Goal: Transaction & Acquisition: Purchase product/service

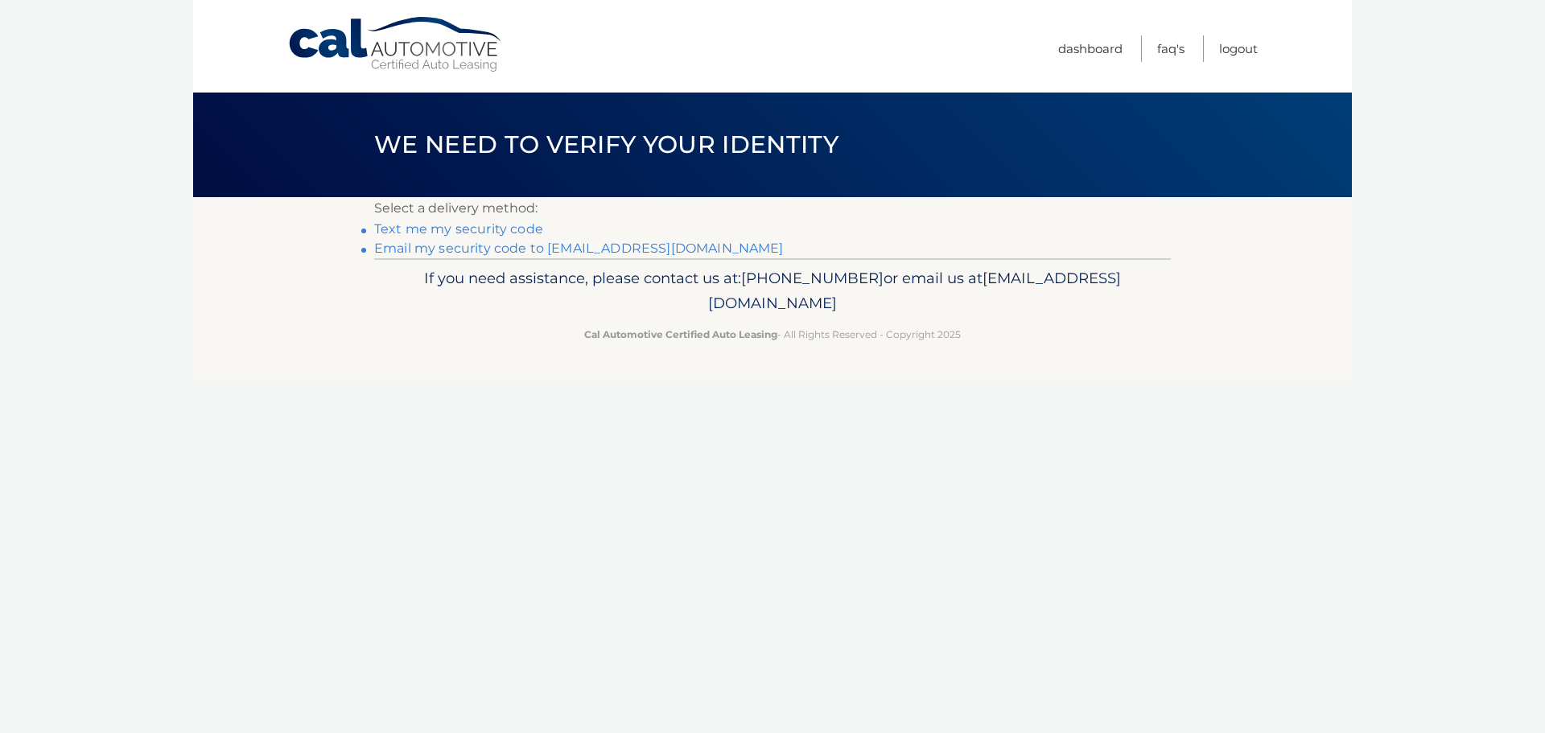
click at [526, 246] on link "Email my security code to d******@astaritaassociates.com" at bounding box center [579, 248] width 410 height 15
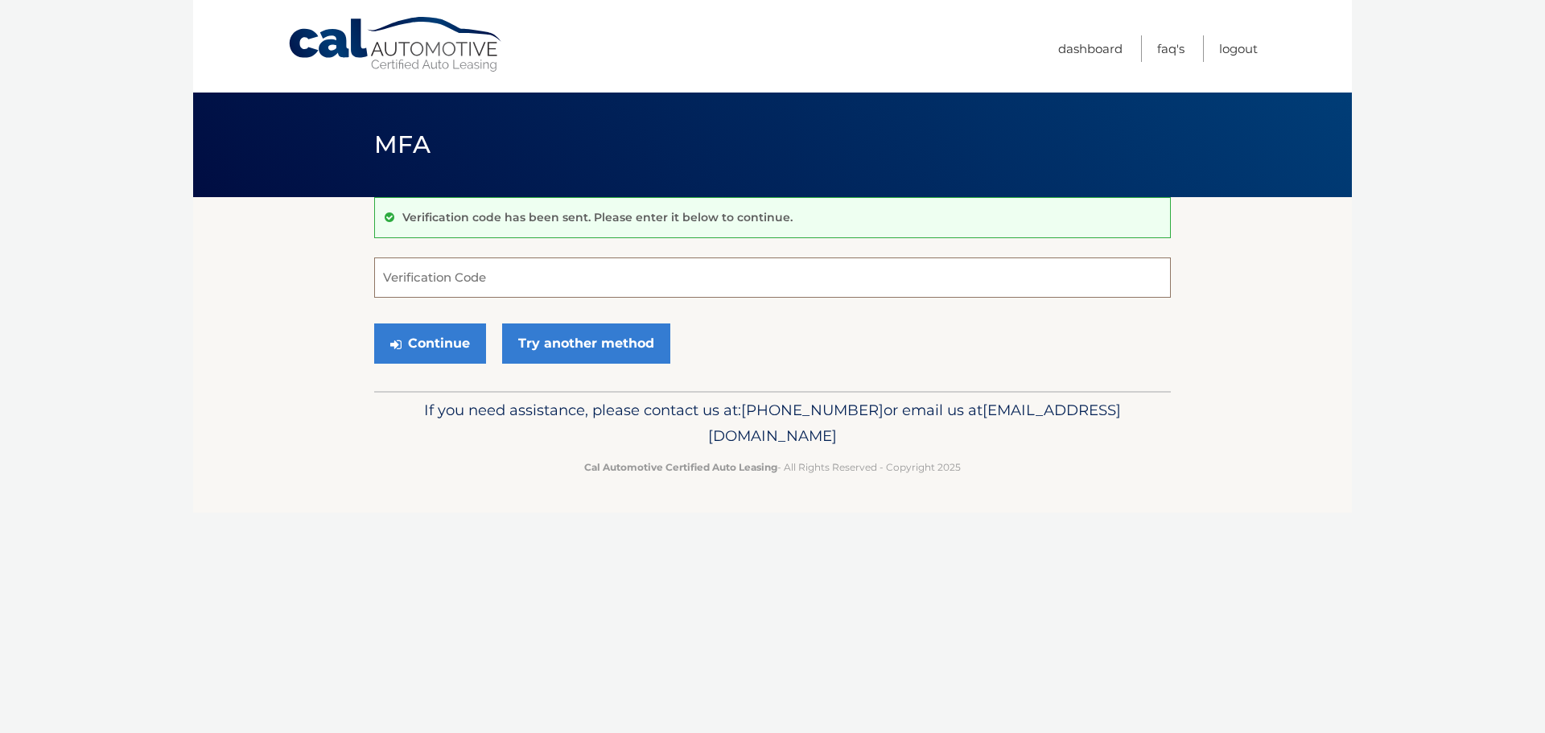
click at [483, 280] on input "Verification Code" at bounding box center [772, 278] width 797 height 40
click at [555, 289] on input "Verification Code" at bounding box center [772, 278] width 797 height 40
click at [599, 289] on input "Verification Code" at bounding box center [772, 278] width 797 height 40
type input "622783"
click at [374, 324] on button "Continue" at bounding box center [430, 344] width 112 height 40
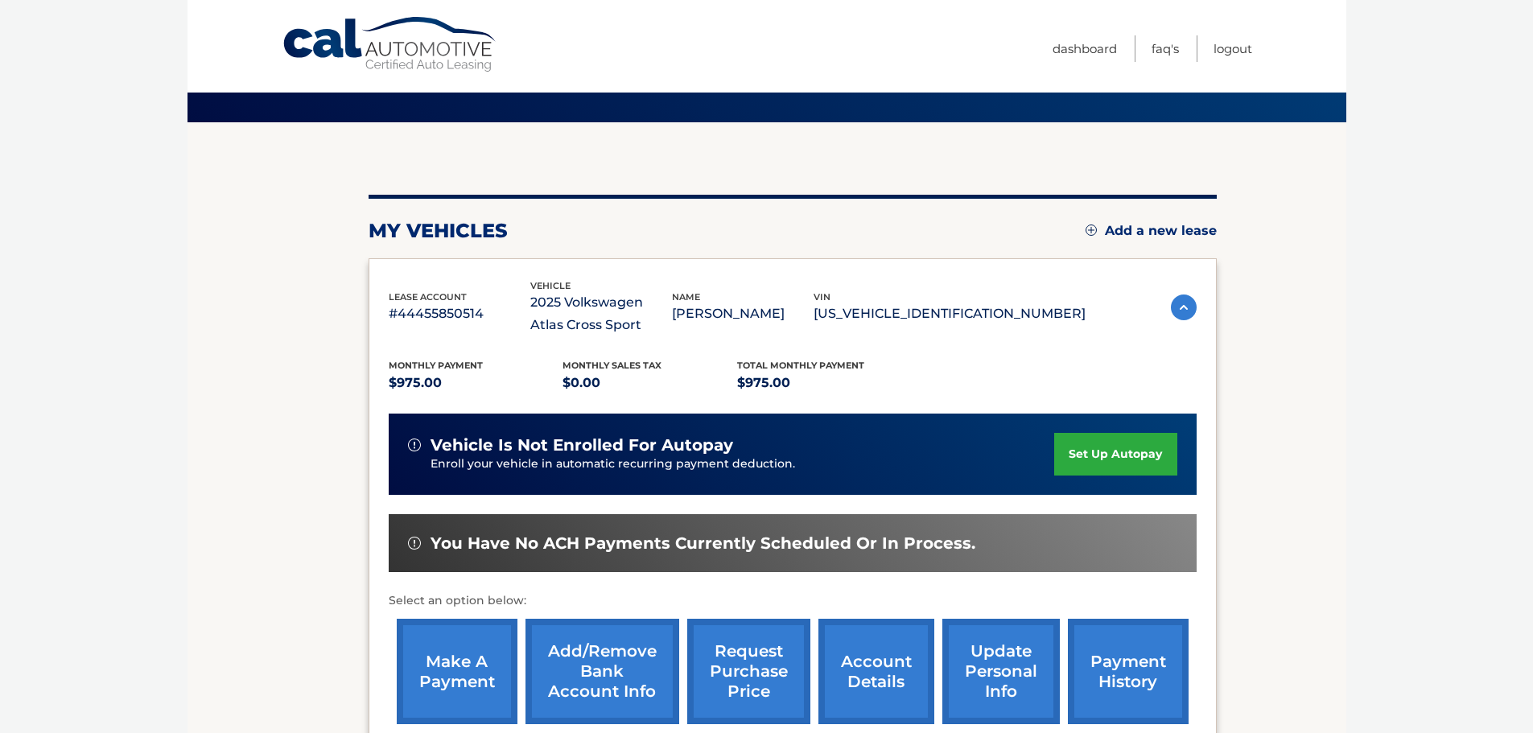
scroll to position [241, 0]
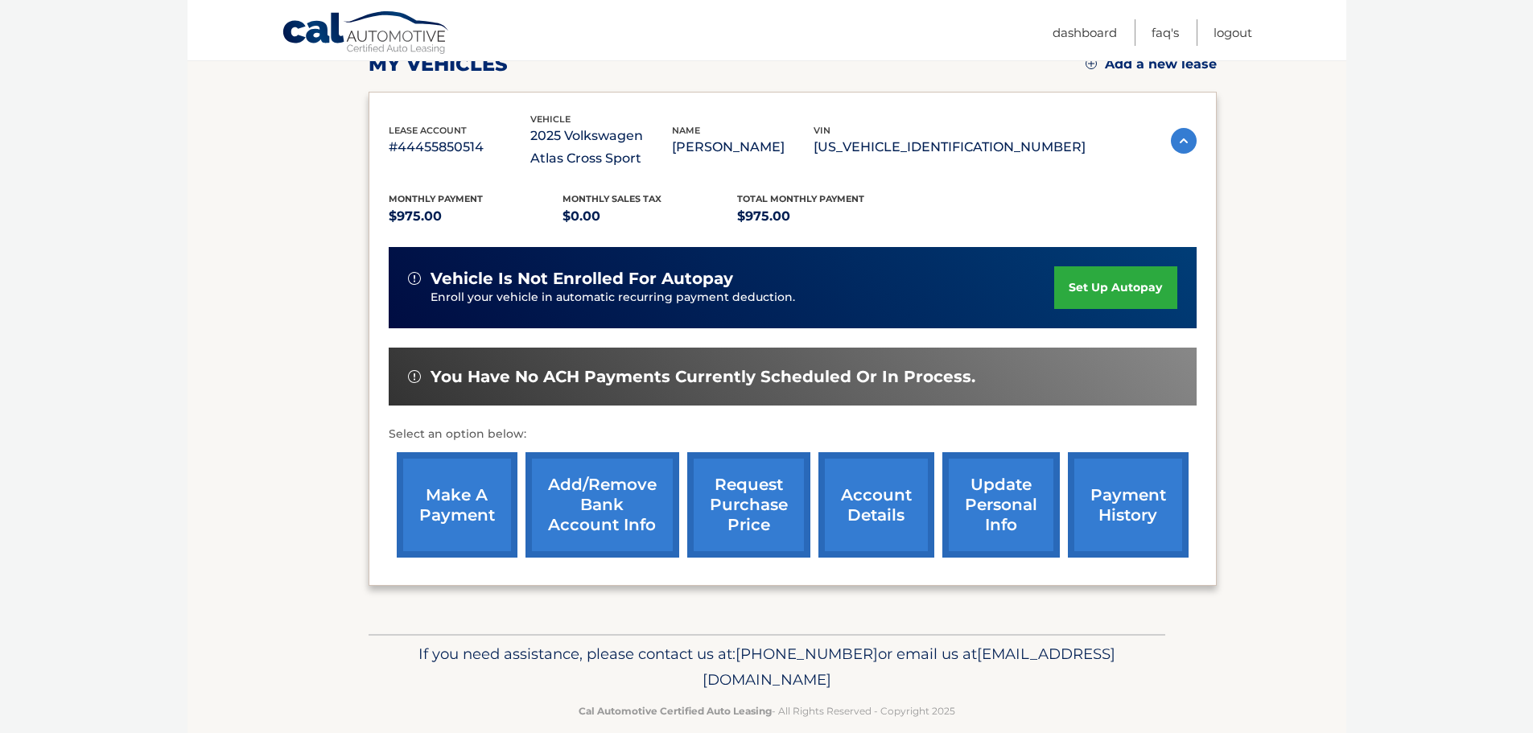
click at [470, 514] on link "make a payment" at bounding box center [457, 504] width 121 height 105
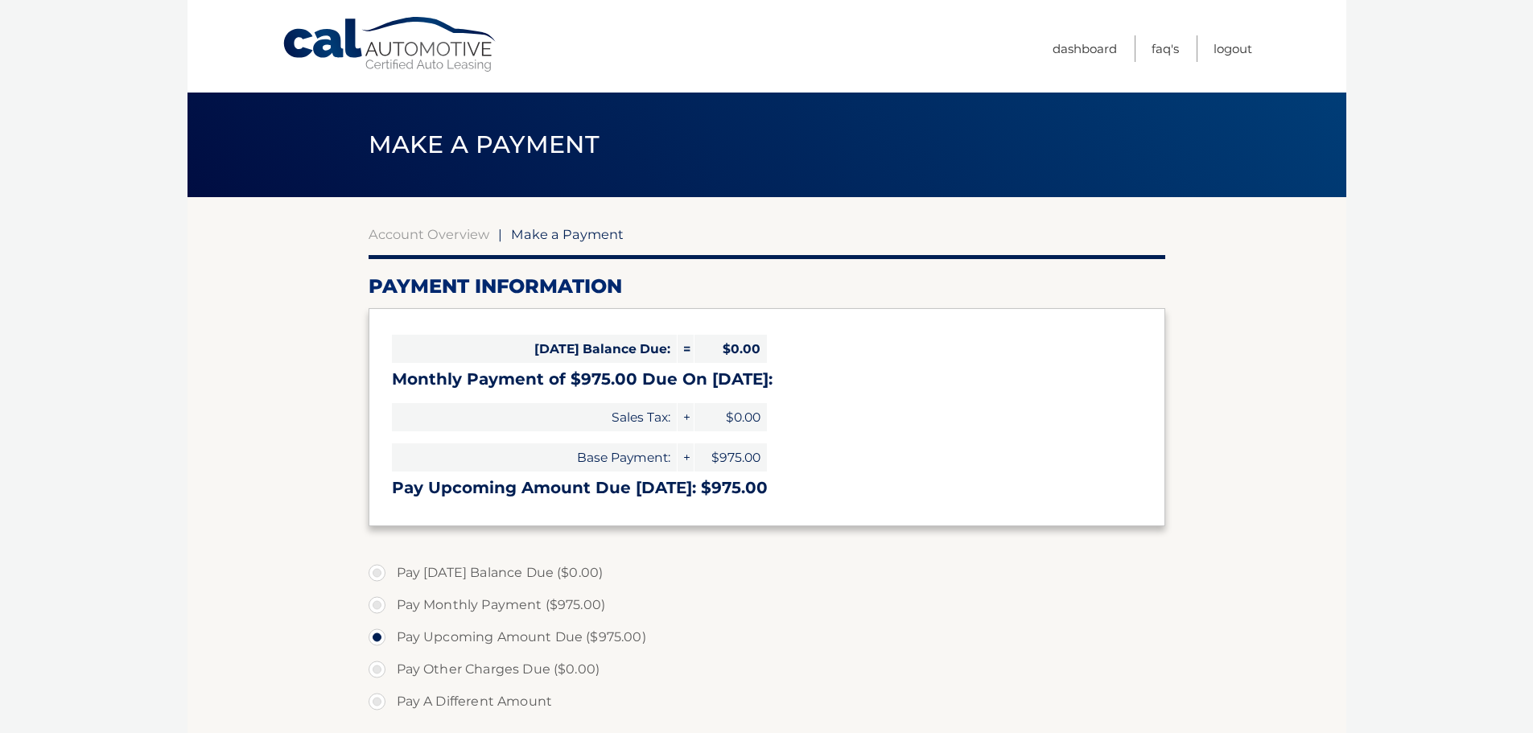
select select "YjlmMGY1ZjktNDc3ZS00NTgzLWIwYzMtYWE4NzE3YTVmNjgy"
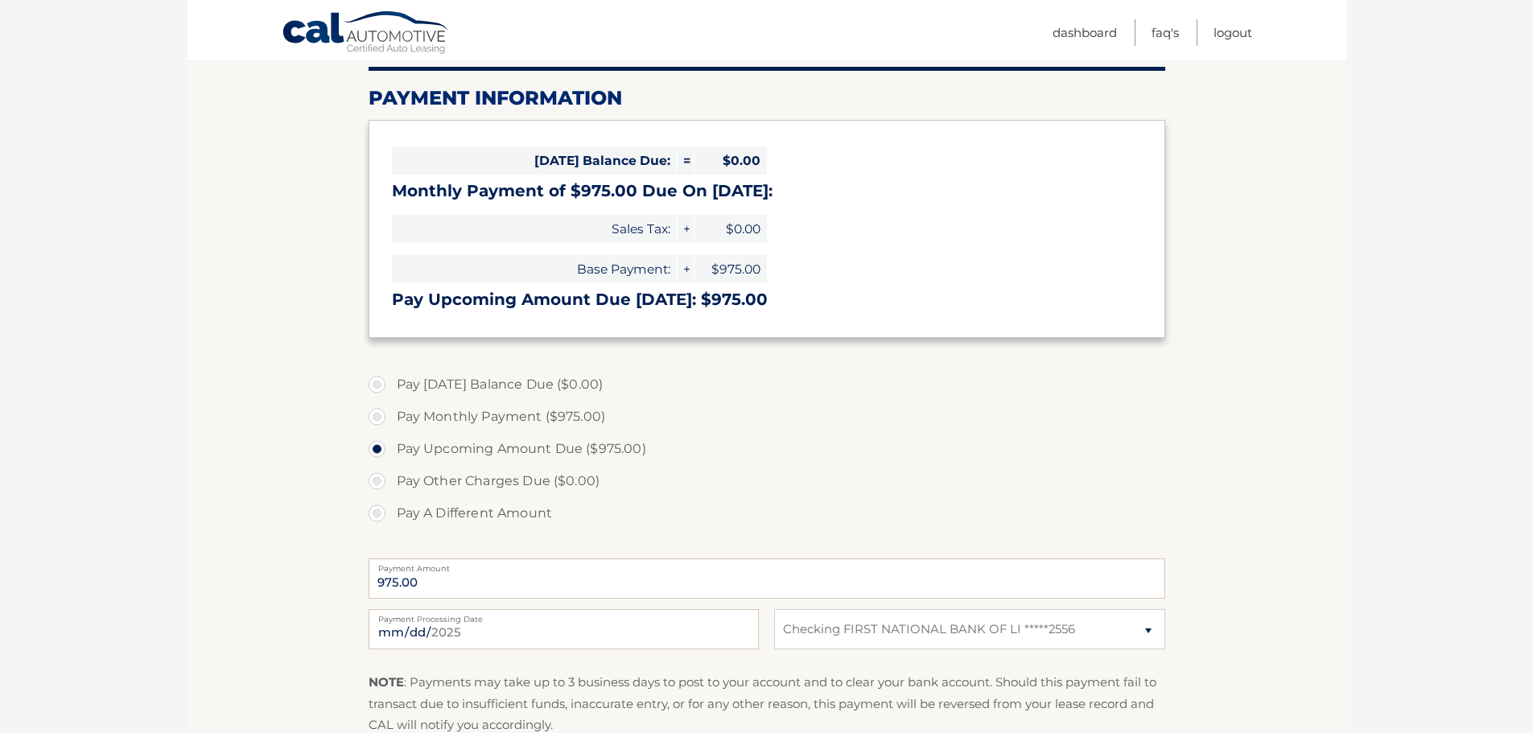
scroll to position [241, 0]
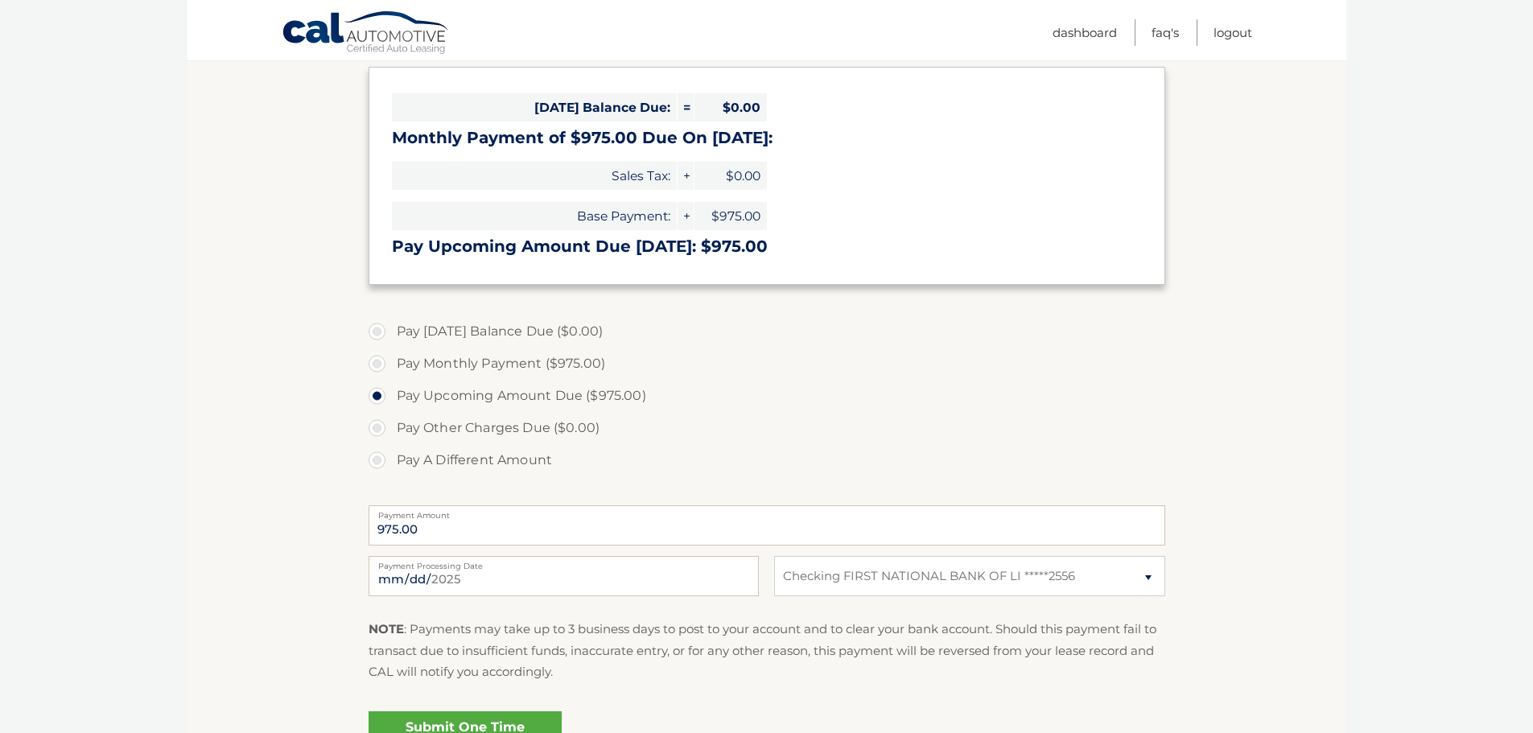
click at [383, 364] on label "Pay Monthly Payment ($975.00)" at bounding box center [767, 364] width 797 height 32
click at [383, 364] on input "Pay Monthly Payment ($975.00)" at bounding box center [383, 361] width 16 height 26
radio input "true"
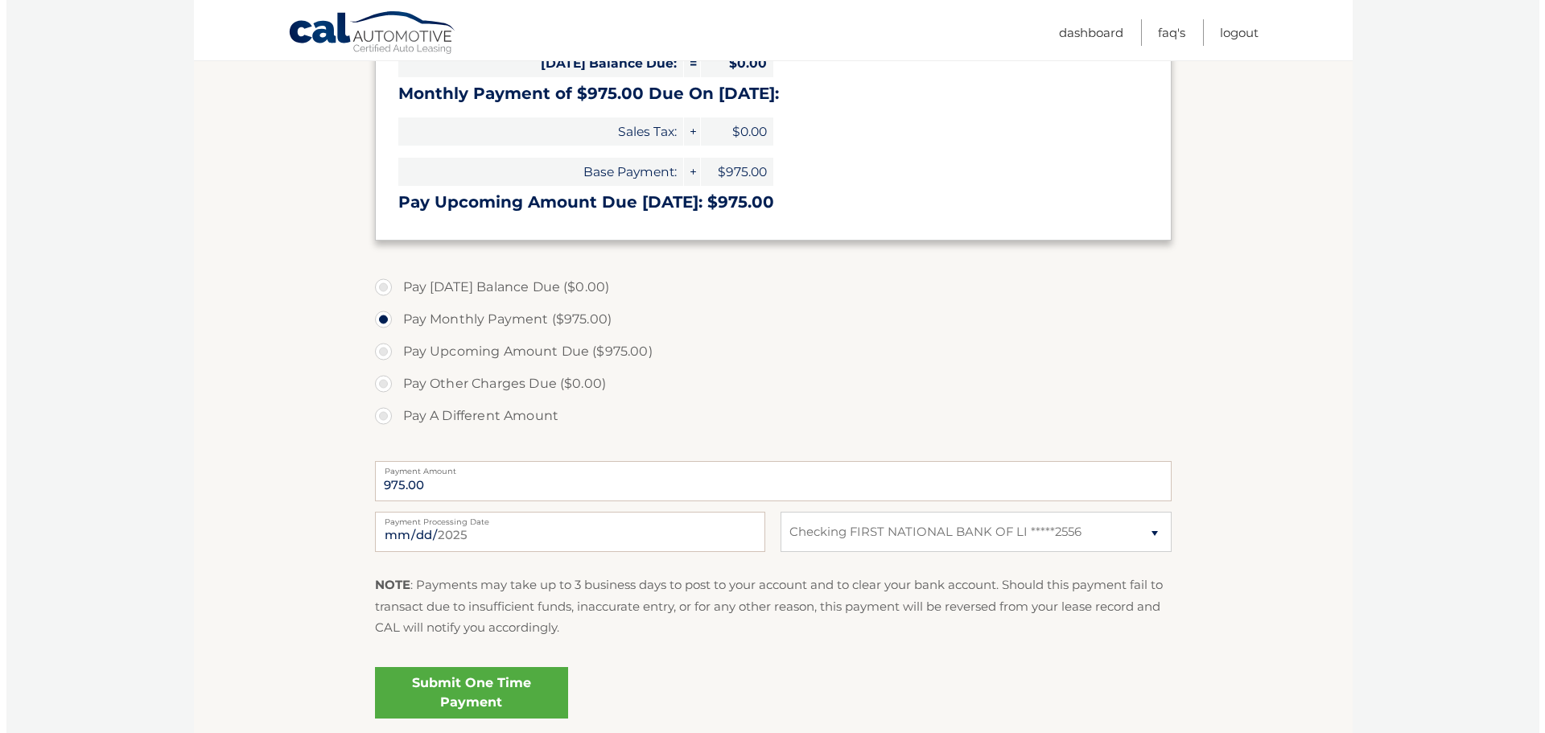
scroll to position [322, 0]
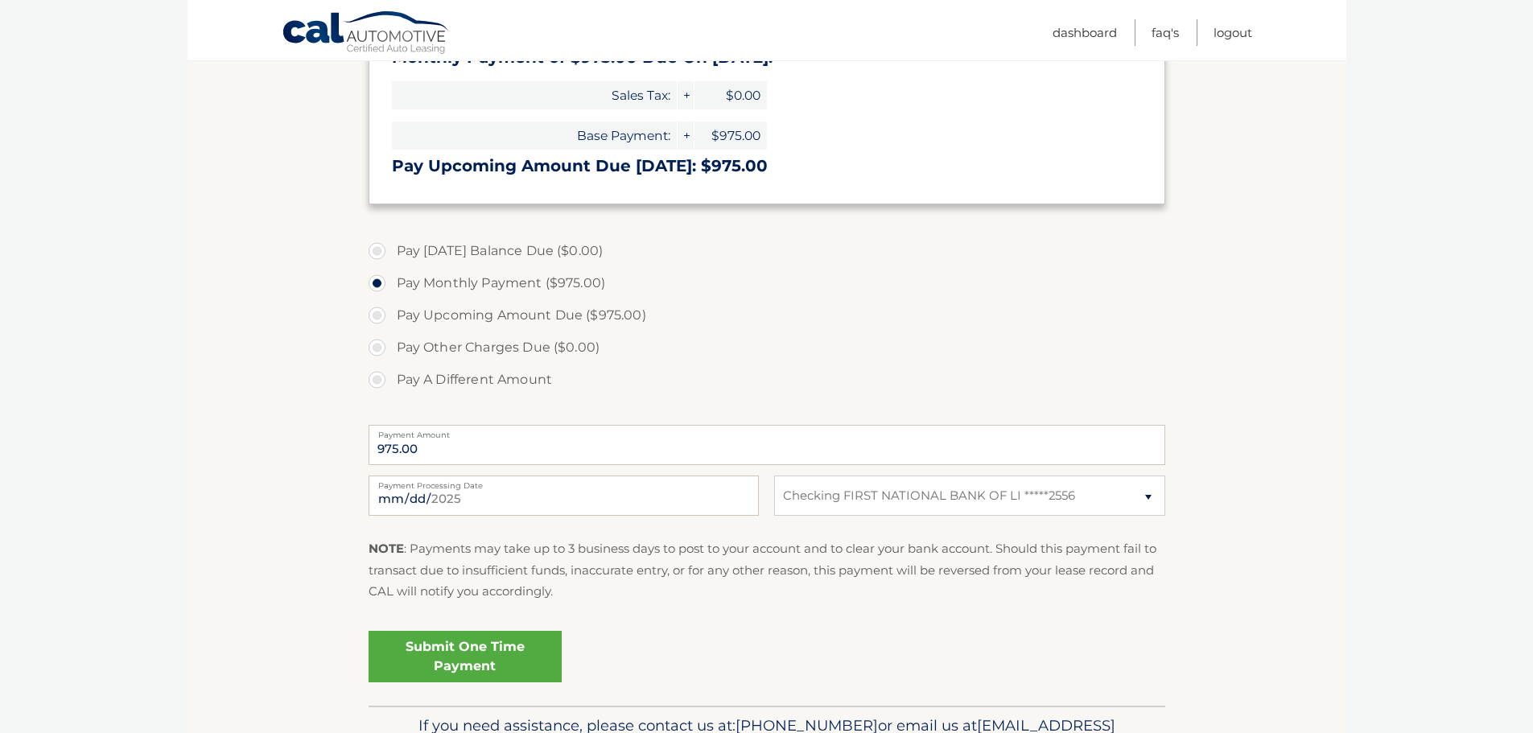
click at [479, 659] on link "Submit One Time Payment" at bounding box center [465, 657] width 193 height 52
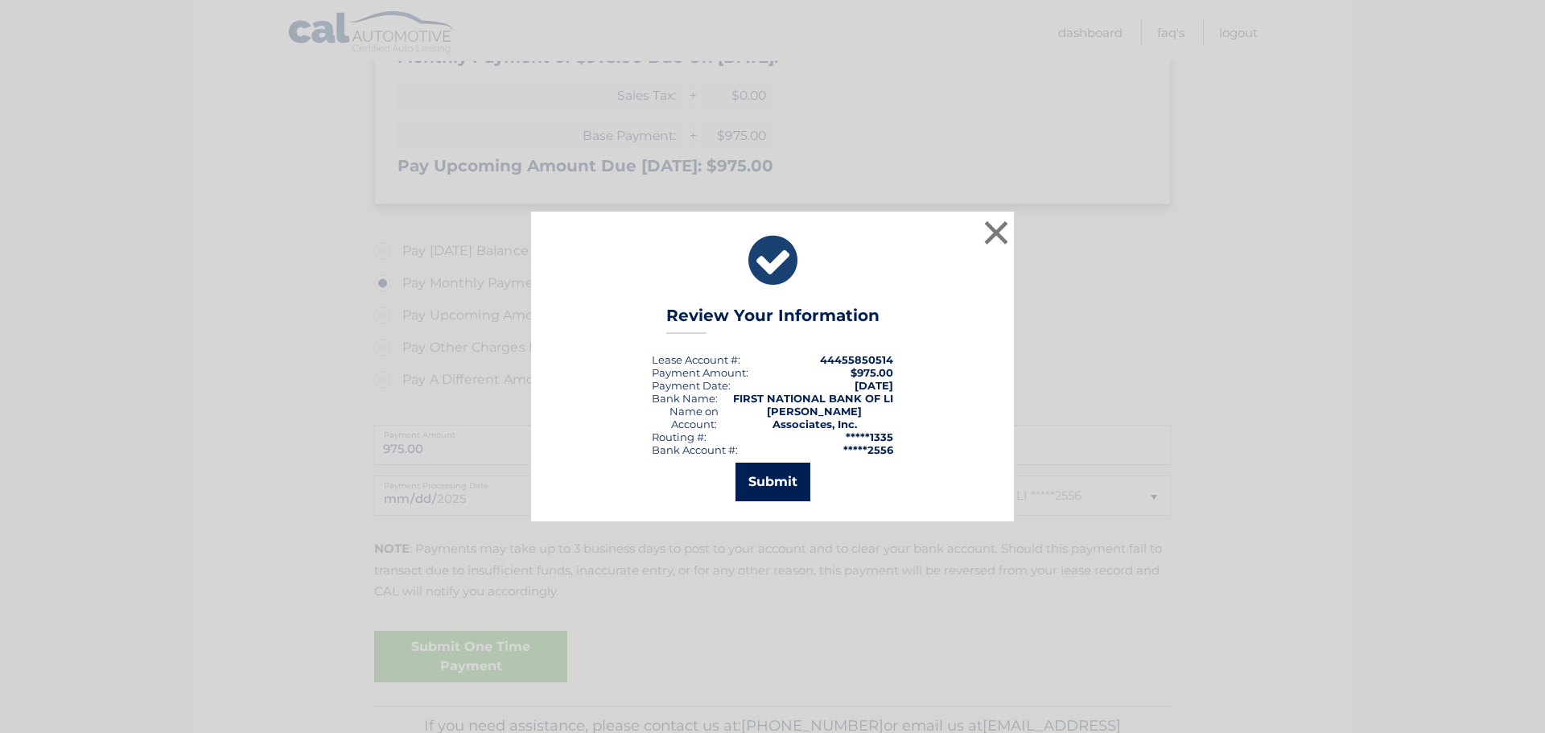
click at [765, 466] on button "Submit" at bounding box center [773, 482] width 75 height 39
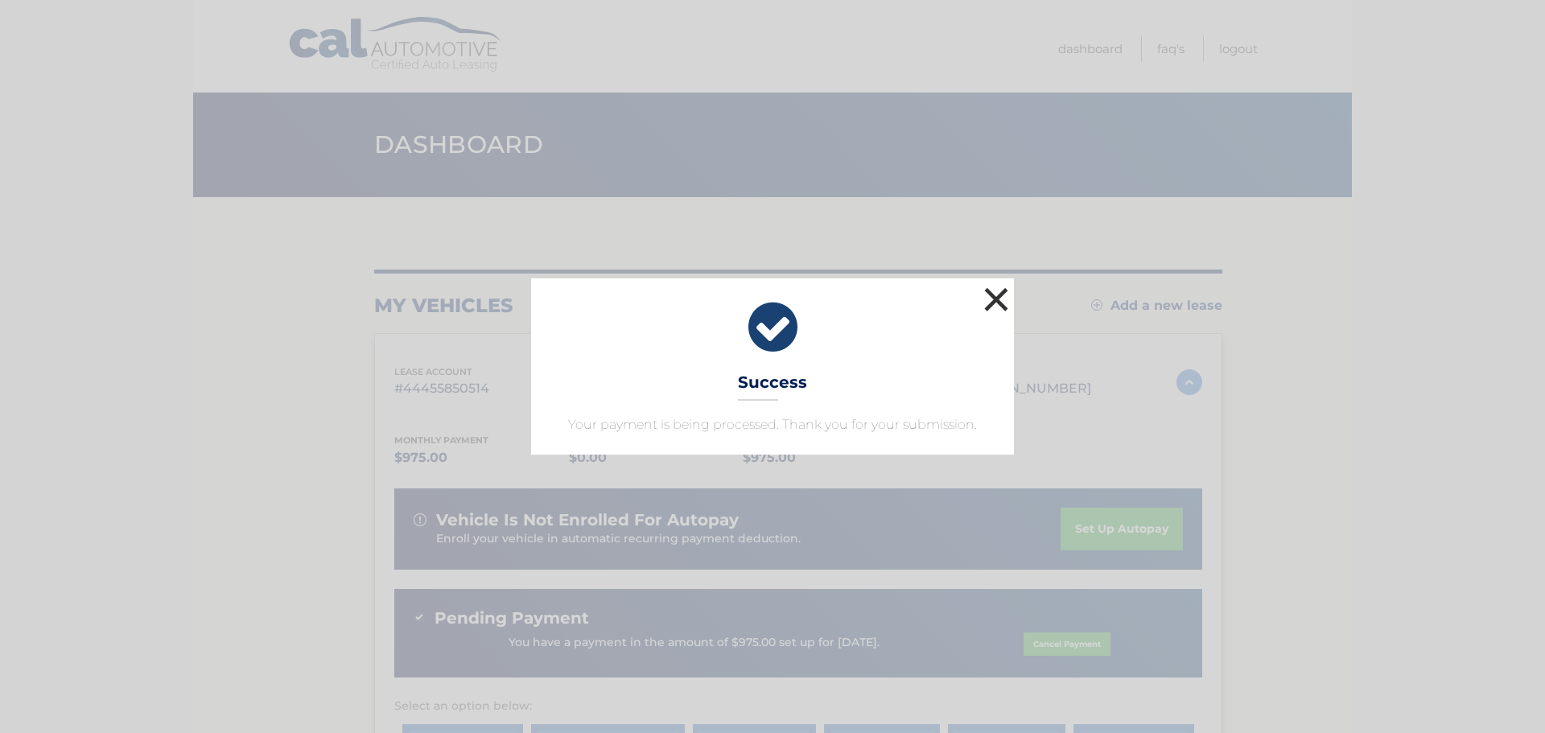
click at [996, 303] on button "×" at bounding box center [996, 299] width 32 height 32
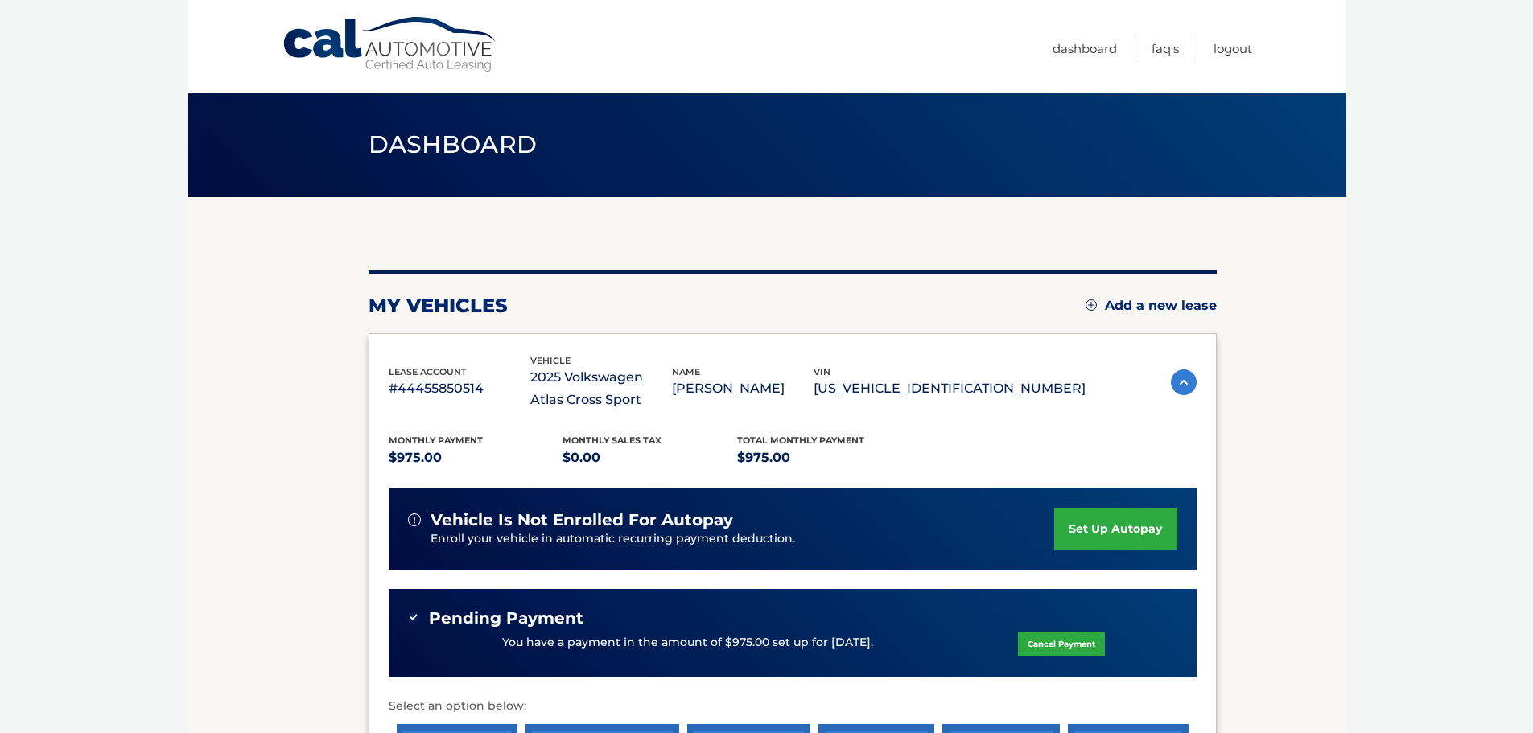
scroll to position [295, 0]
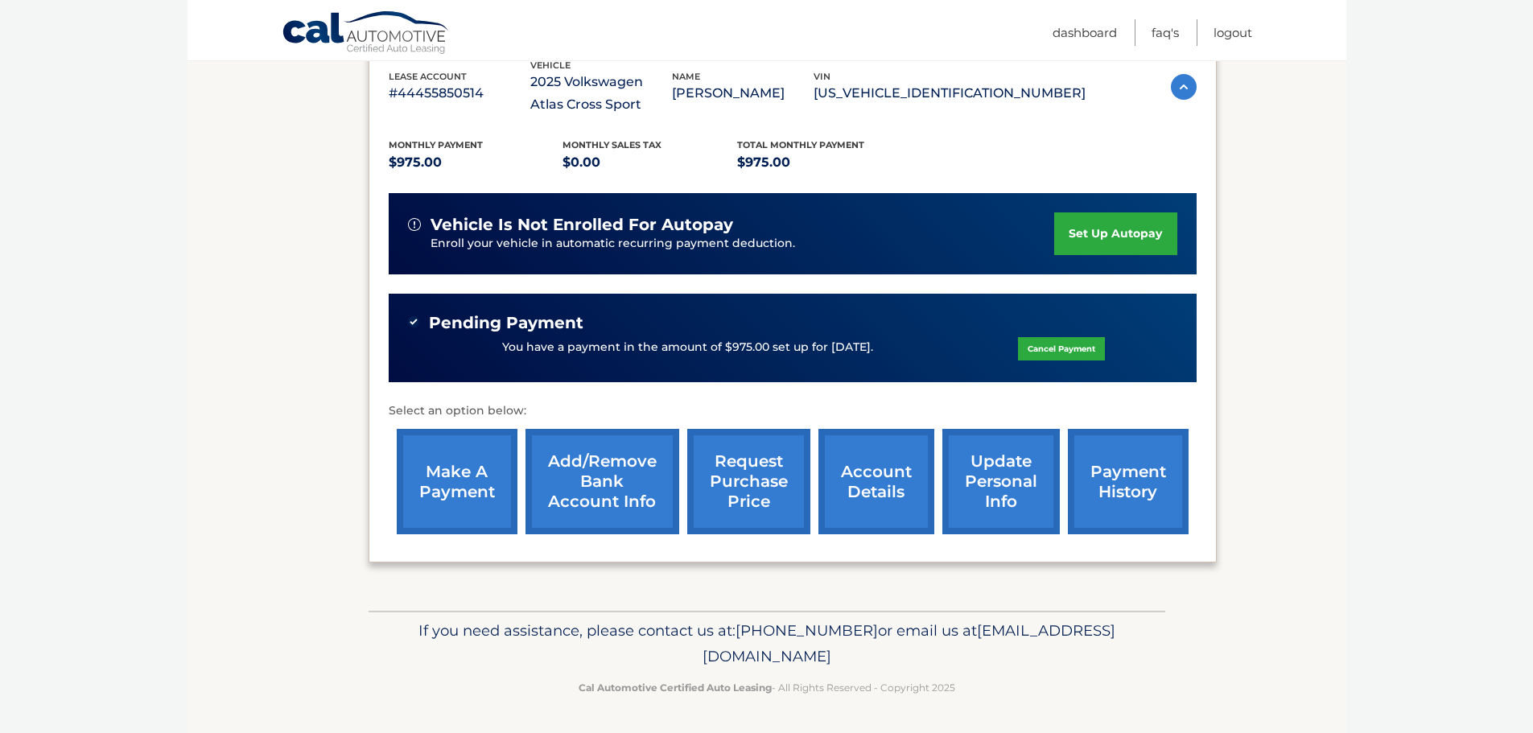
click at [556, 496] on link "Add/Remove bank account info" at bounding box center [603, 481] width 154 height 105
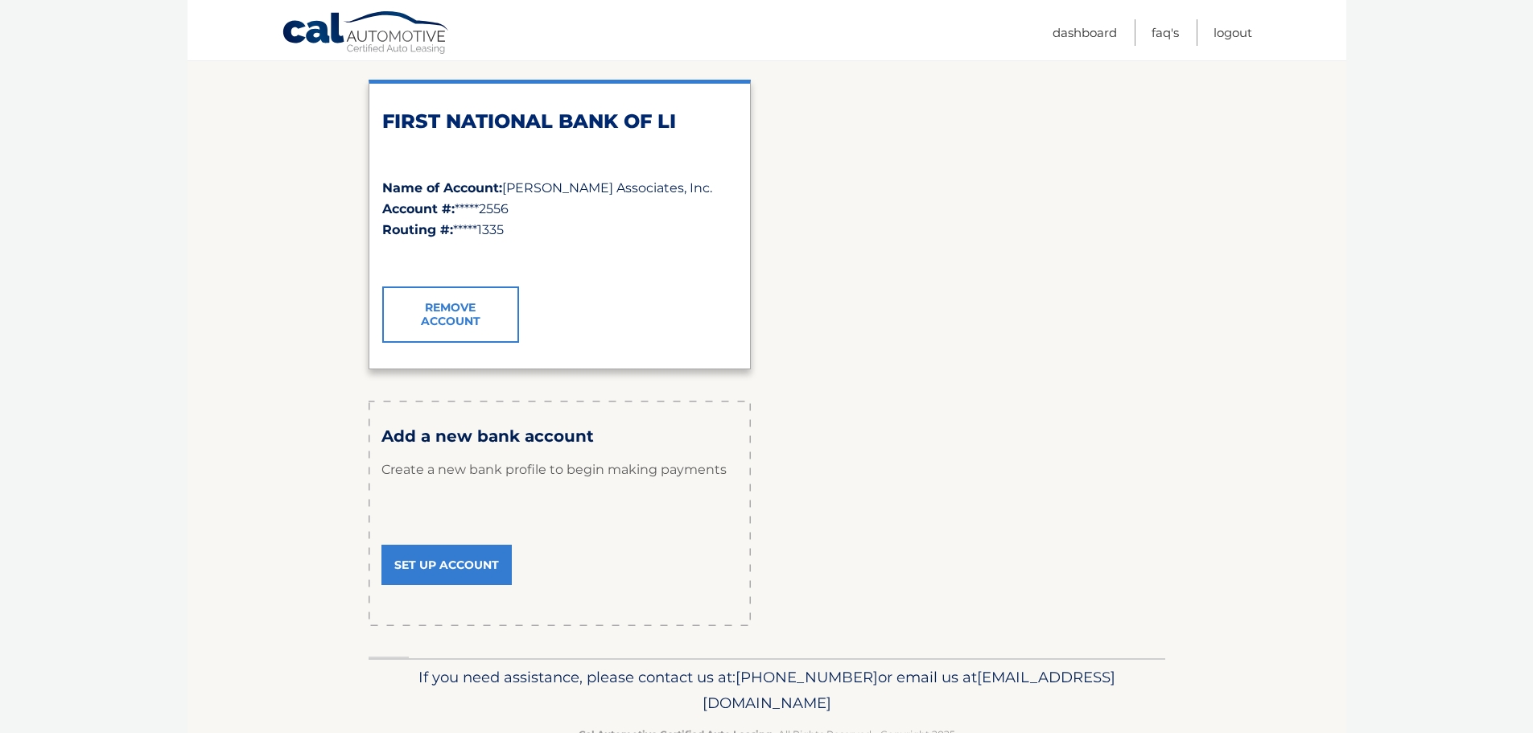
scroll to position [80, 0]
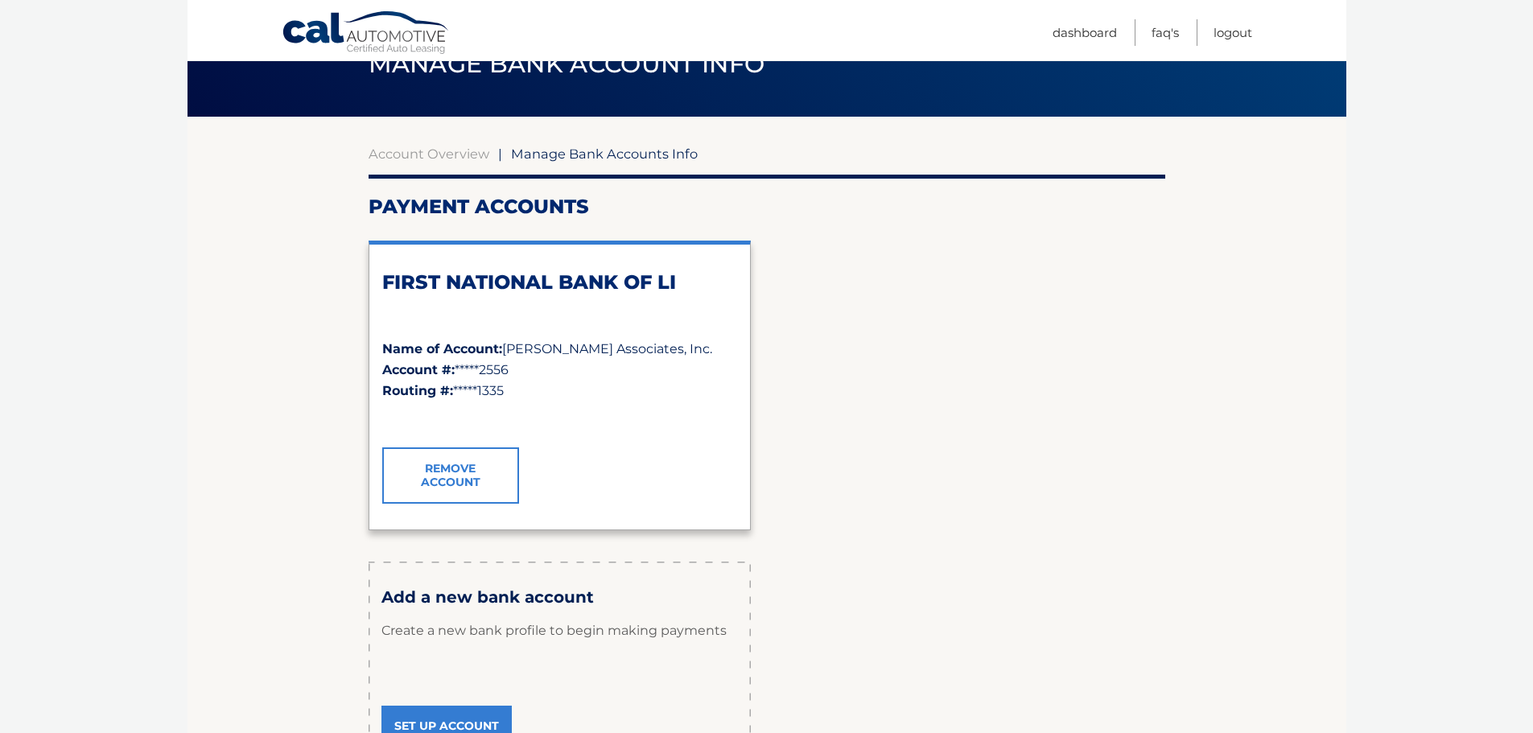
click at [481, 467] on link "Remove Account" at bounding box center [450, 475] width 137 height 56
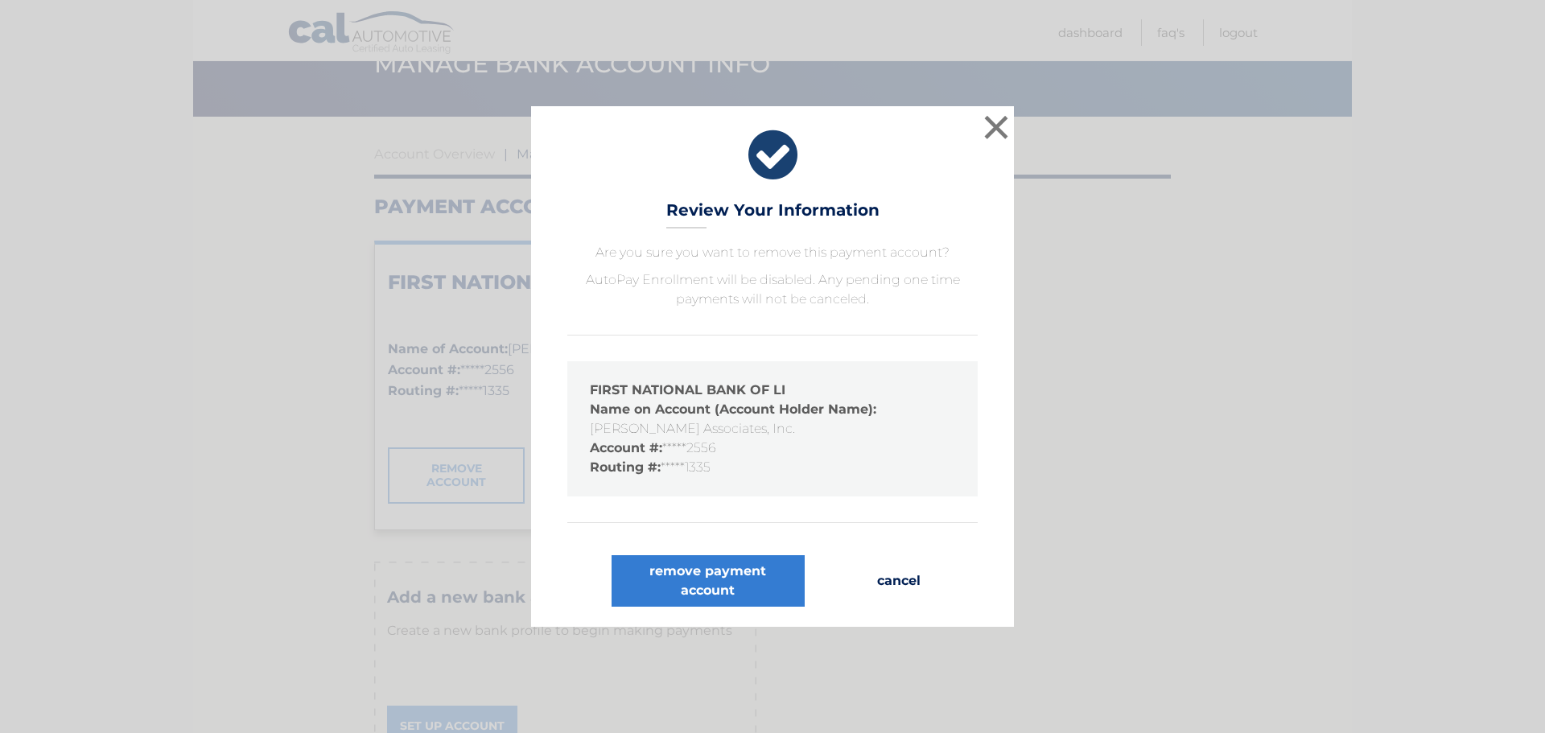
click at [917, 578] on button "cancel" at bounding box center [898, 581] width 69 height 52
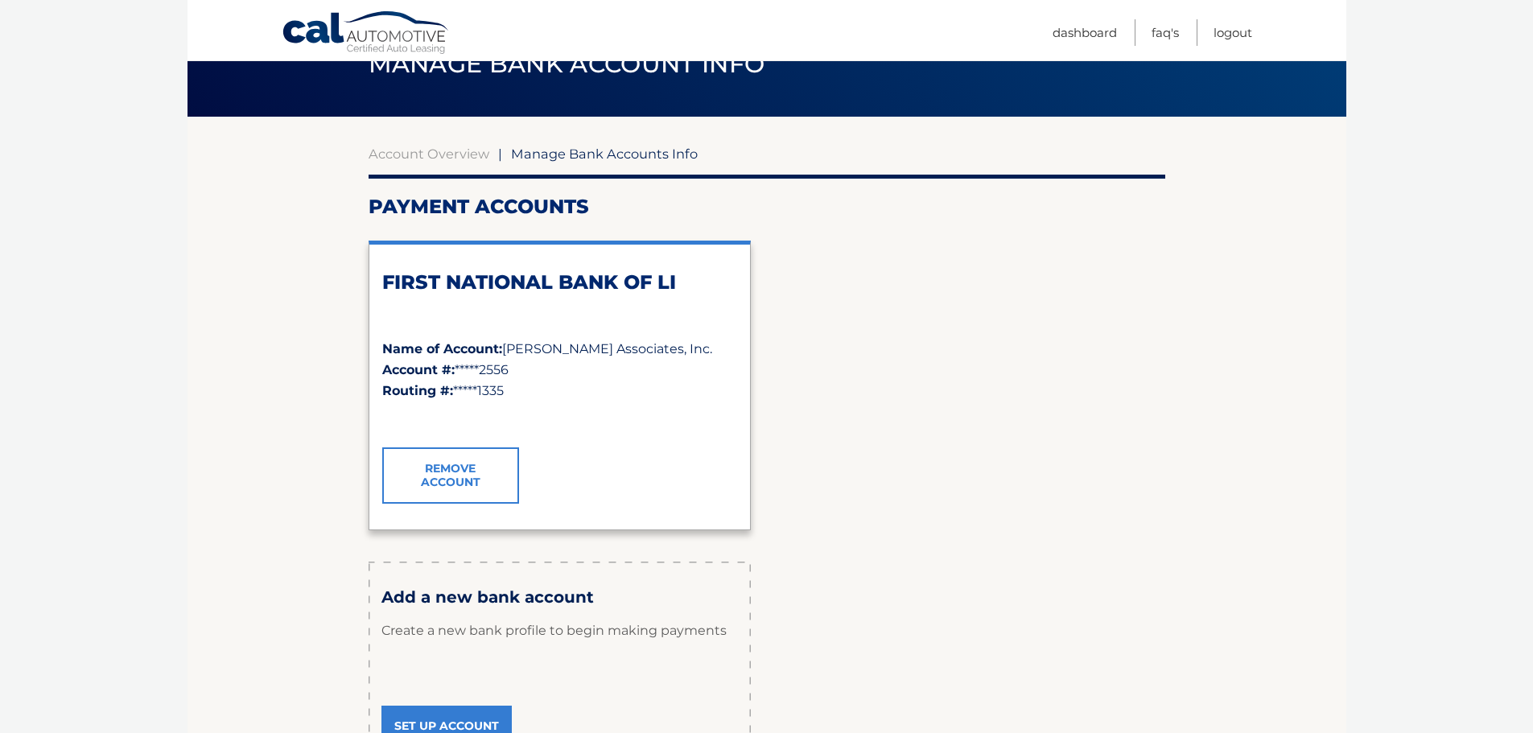
click at [586, 153] on span "Manage Bank Accounts Info" at bounding box center [604, 154] width 187 height 16
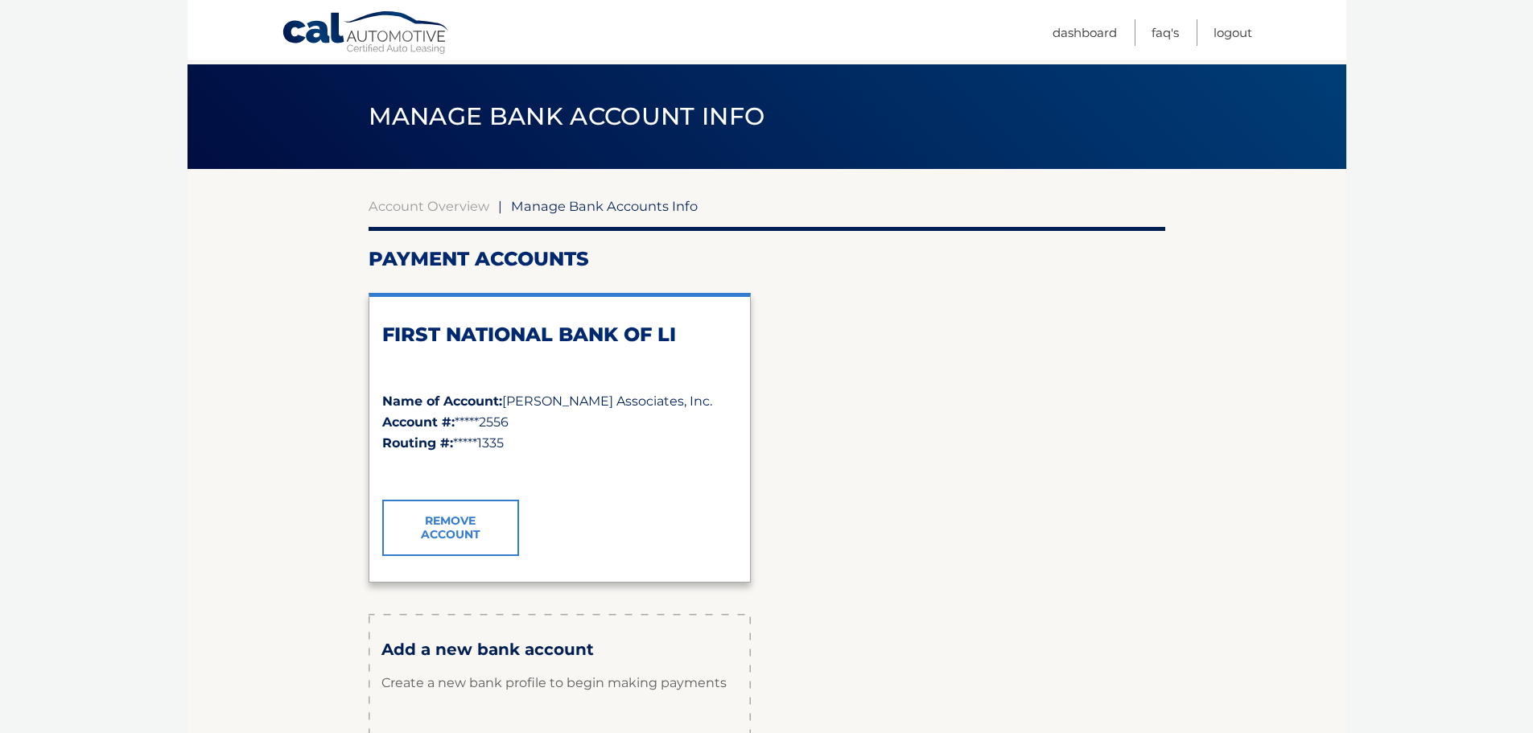
scroll to position [0, 0]
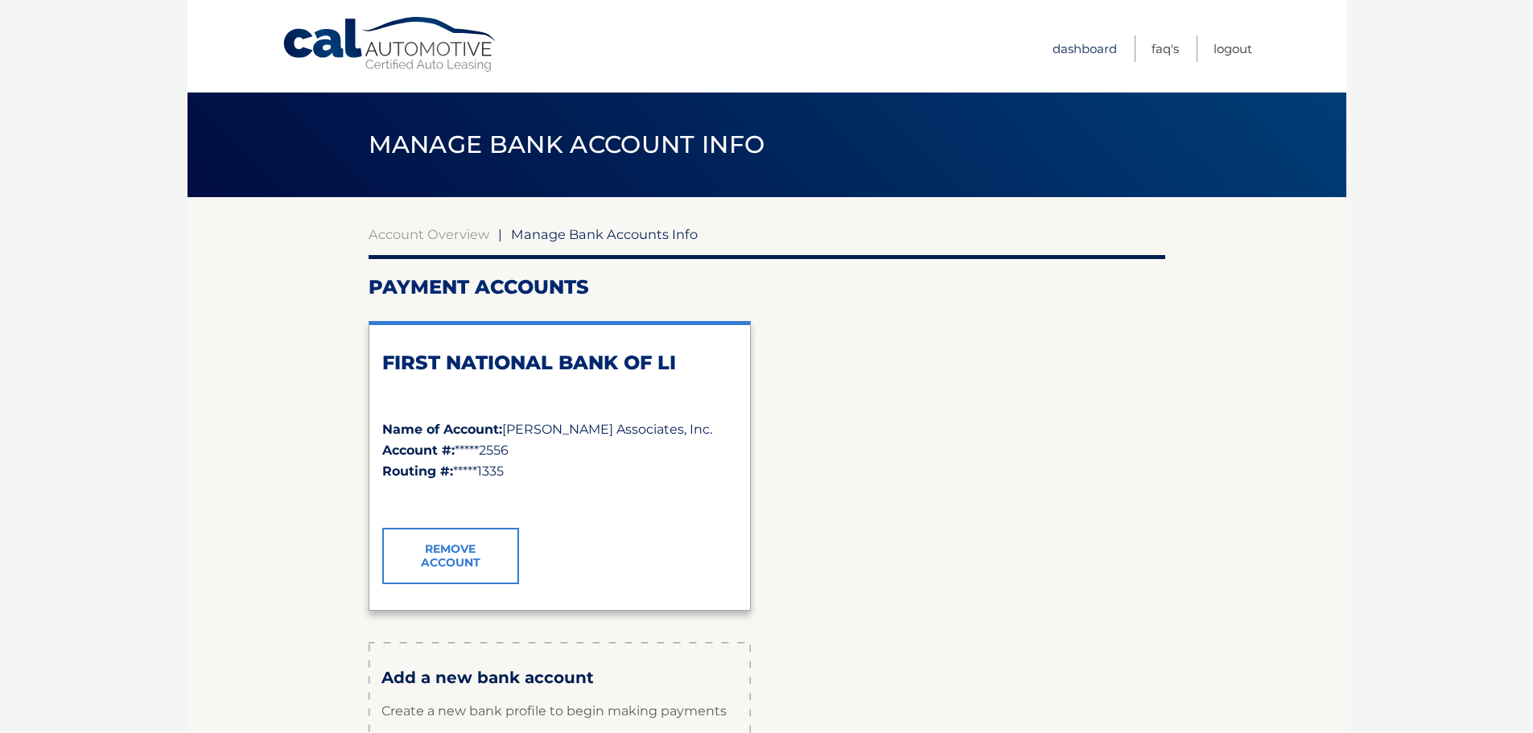
click at [1091, 50] on link "Dashboard" at bounding box center [1085, 48] width 64 height 27
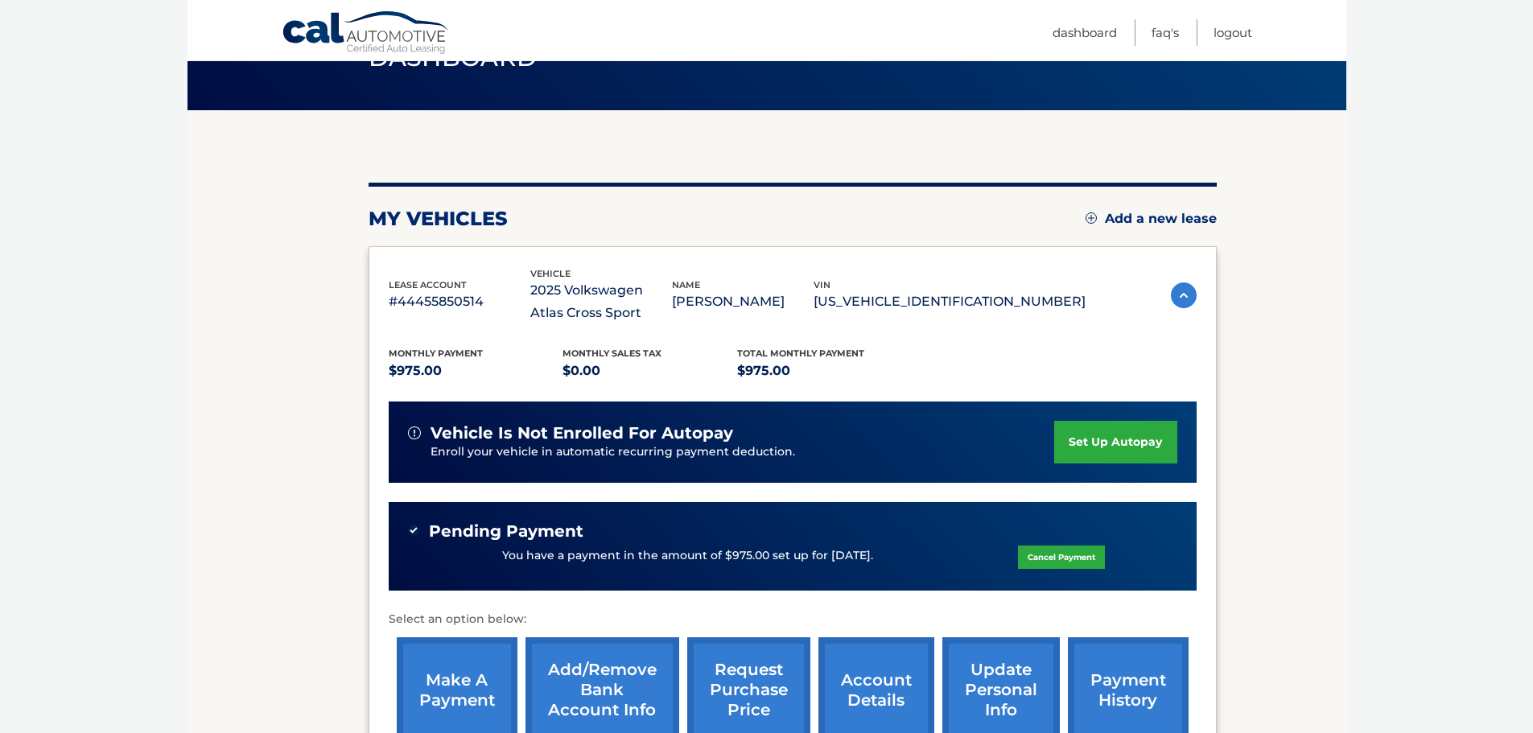
scroll to position [161, 0]
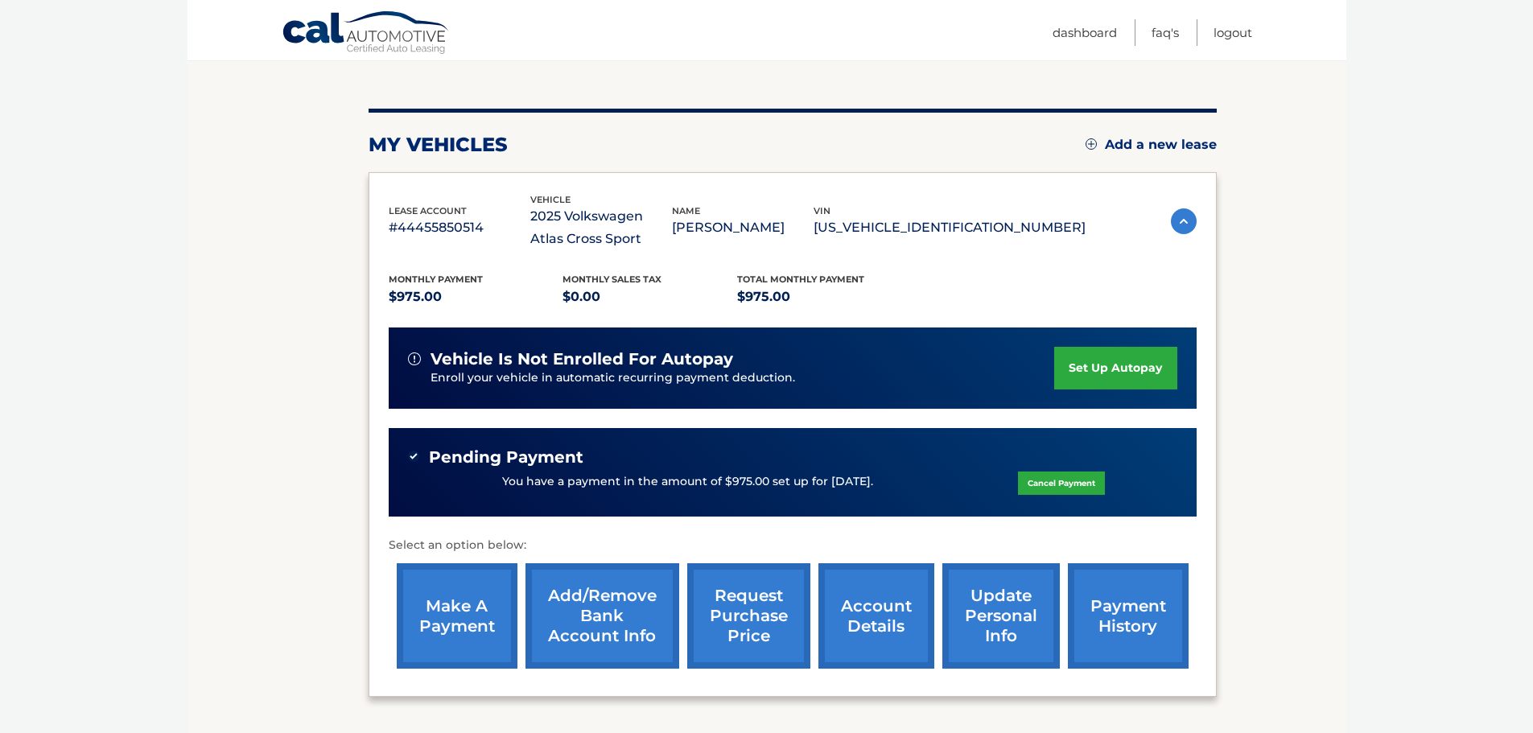
click at [862, 630] on link "account details" at bounding box center [876, 615] width 116 height 105
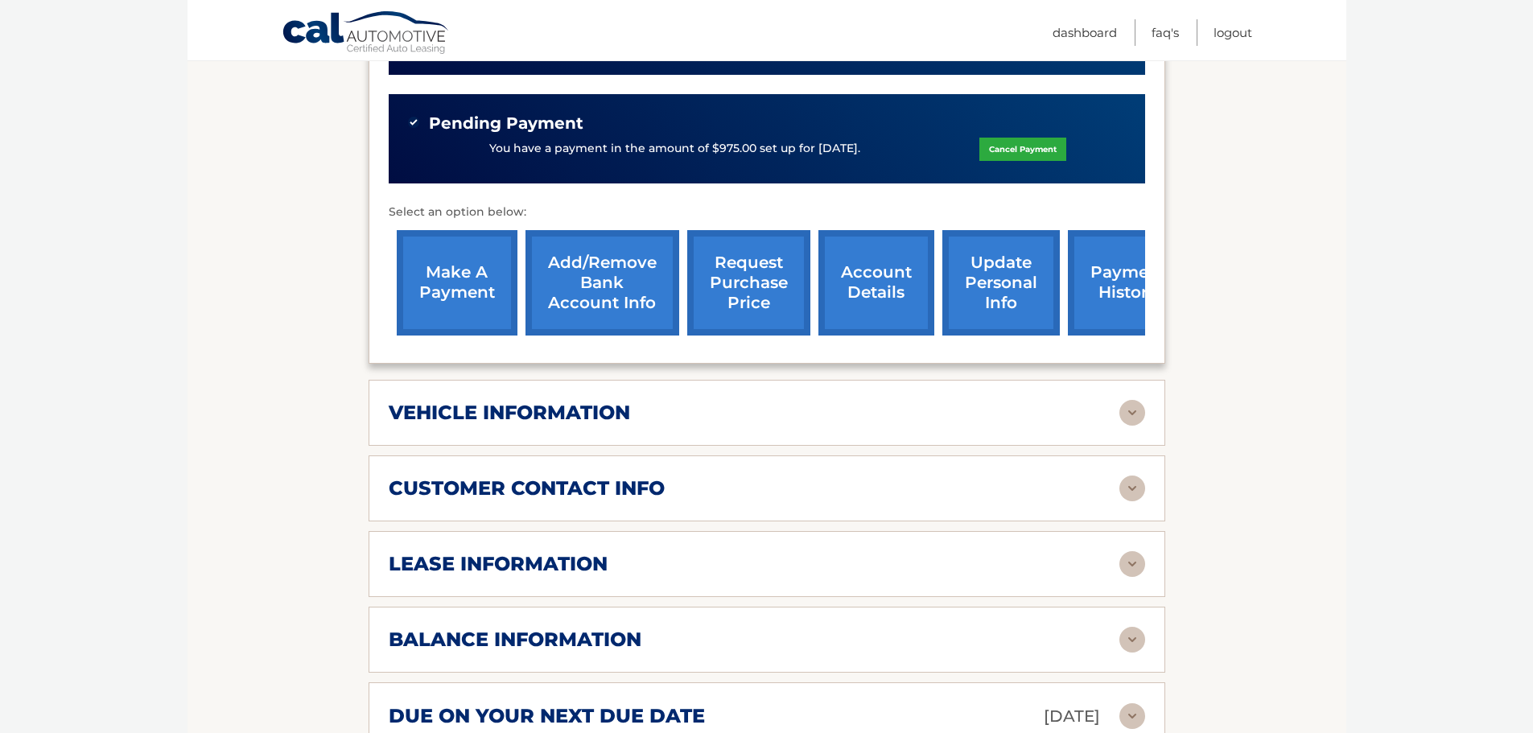
scroll to position [563, 0]
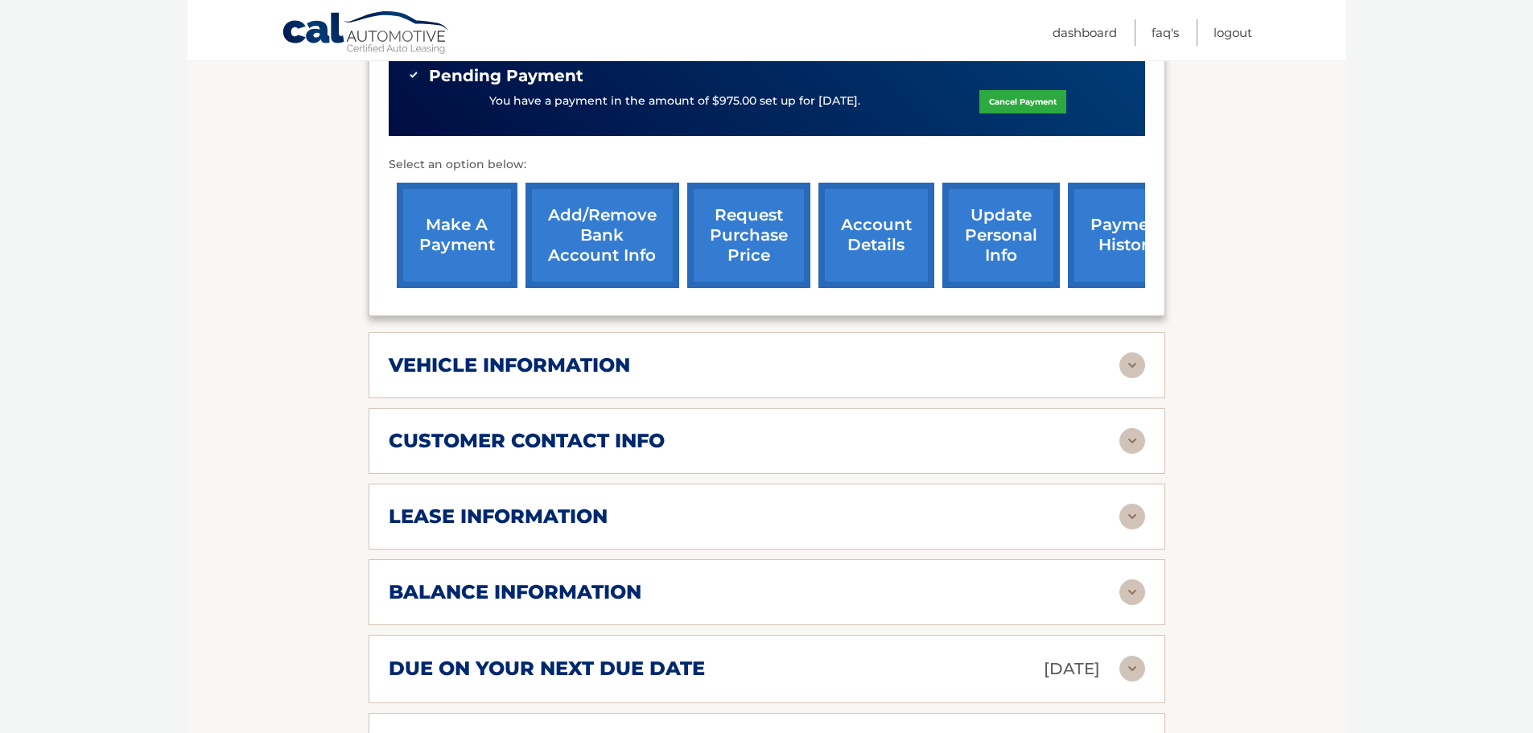
click at [1117, 241] on link "payment history" at bounding box center [1128, 235] width 121 height 105
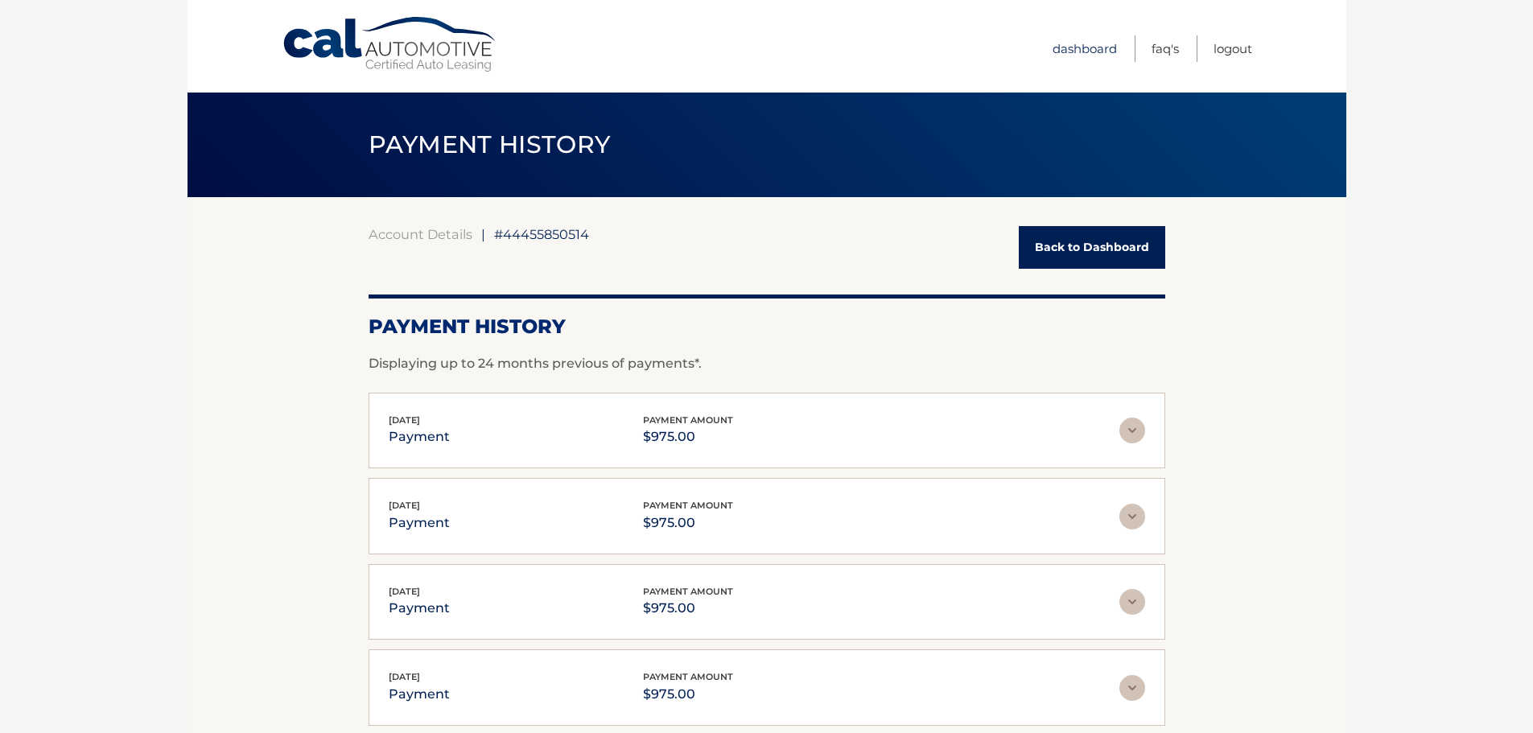
click at [1069, 55] on link "Dashboard" at bounding box center [1085, 48] width 64 height 27
click at [1067, 50] on link "Dashboard" at bounding box center [1085, 48] width 64 height 27
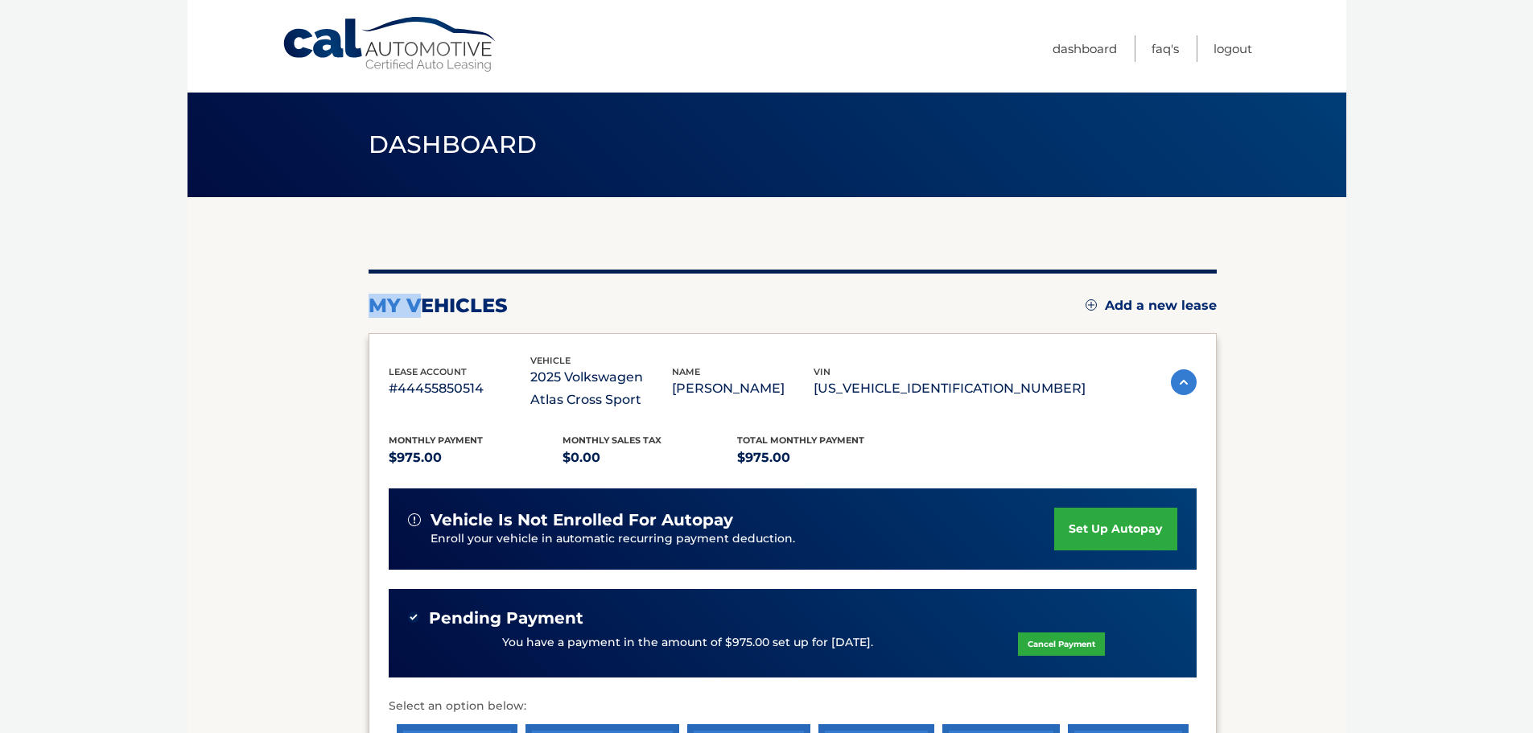
click at [379, 313] on div "my vehicles Add a new lease lease account #44455850514 vehicle 2025 Volkswagen …" at bounding box center [793, 551] width 848 height 709
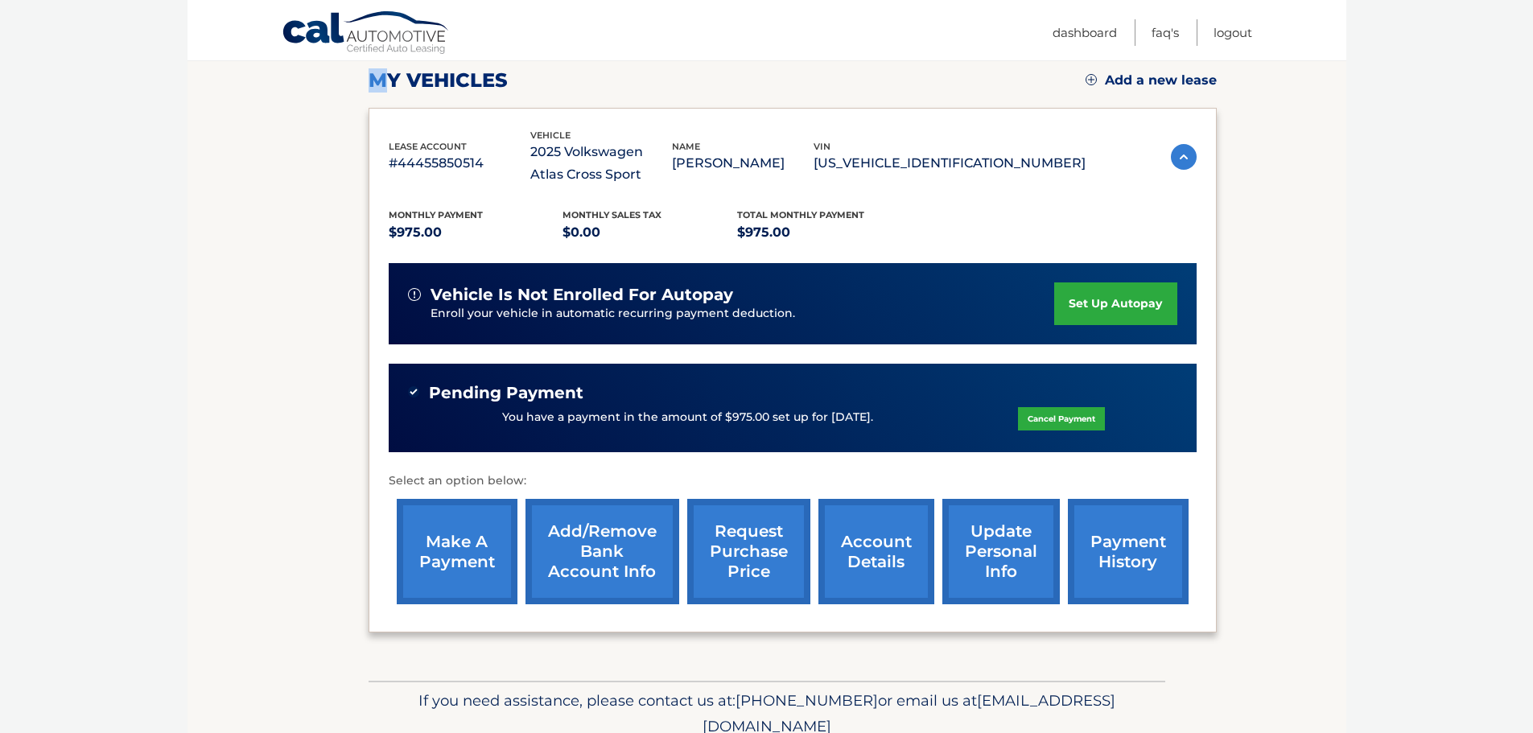
scroll to position [241, 0]
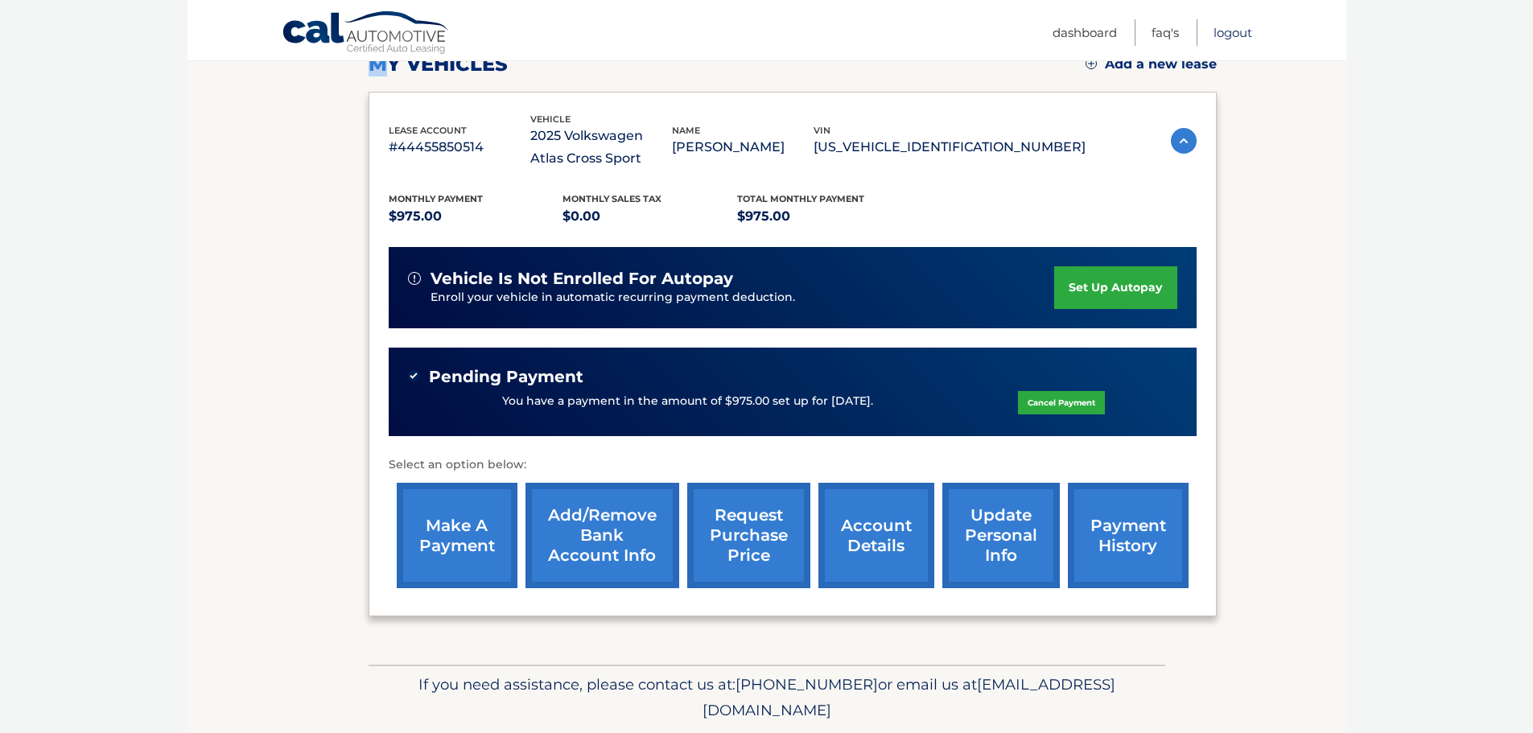
click at [1249, 31] on link "Logout" at bounding box center [1233, 32] width 39 height 27
